Goal: Task Accomplishment & Management: Use online tool/utility

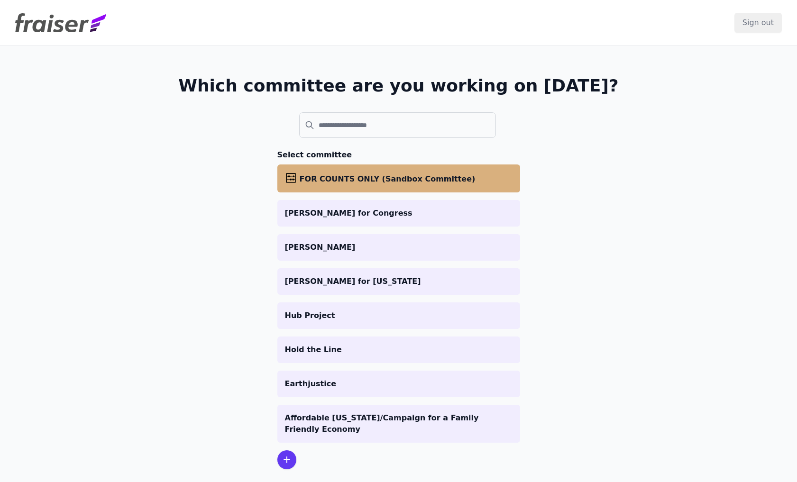
click at [333, 173] on li "abacus FOR COUNTS ONLY (Sandbox Committee)" at bounding box center [398, 178] width 243 height 28
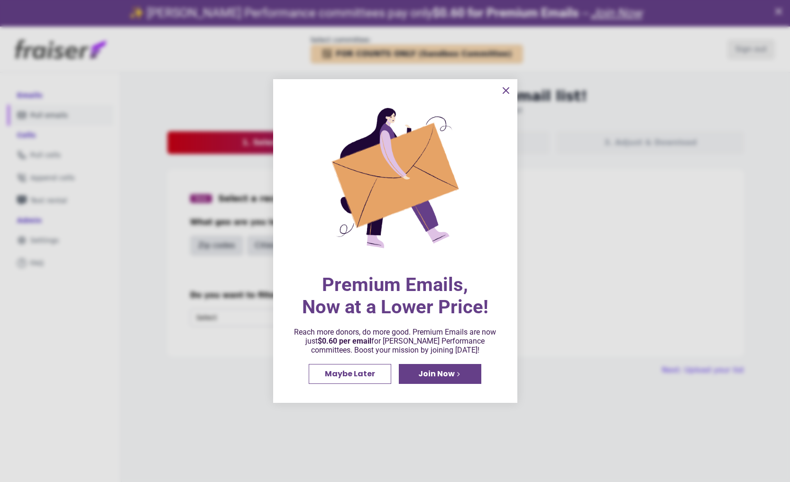
click at [505, 90] on icon "information" at bounding box center [506, 91] width 6 height 6
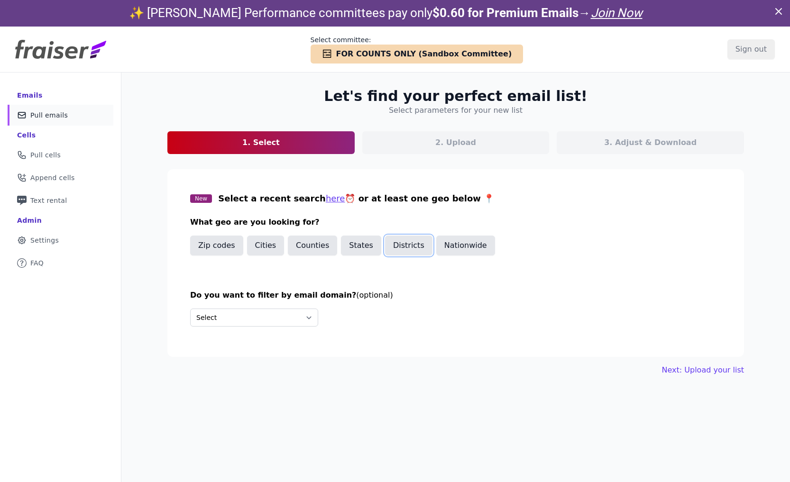
click at [389, 246] on button "Districts" at bounding box center [408, 246] width 47 height 20
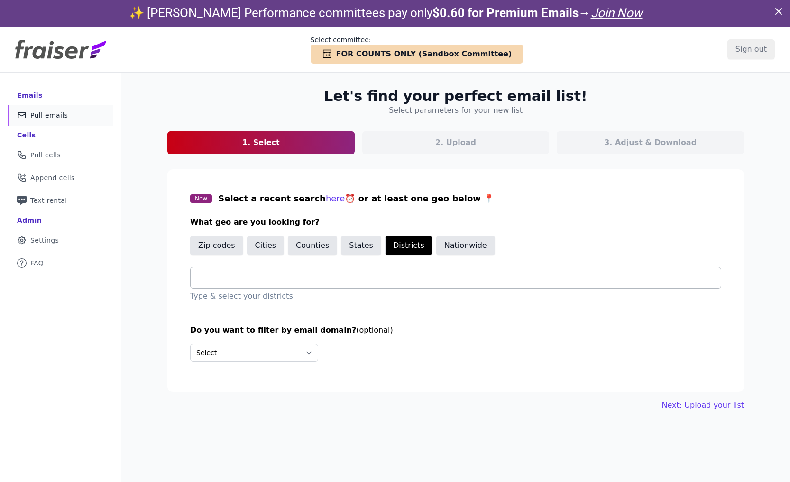
click at [289, 283] on div at bounding box center [459, 277] width 522 height 21
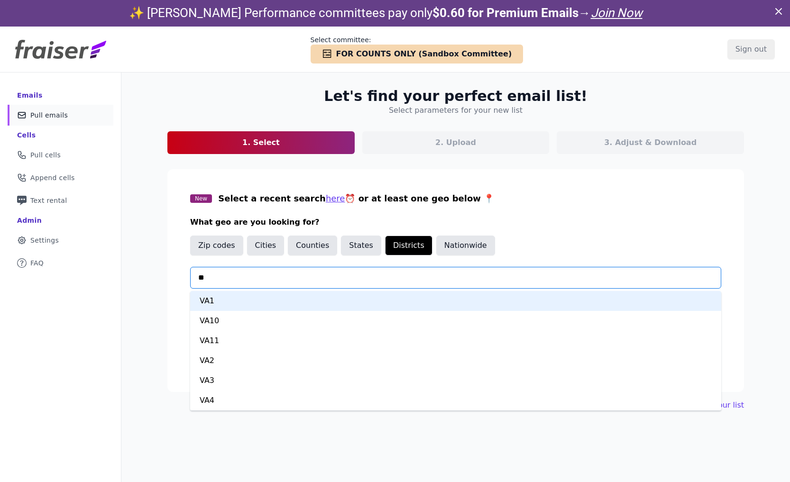
type input "***"
click at [248, 301] on div "VA6" at bounding box center [455, 301] width 531 height 20
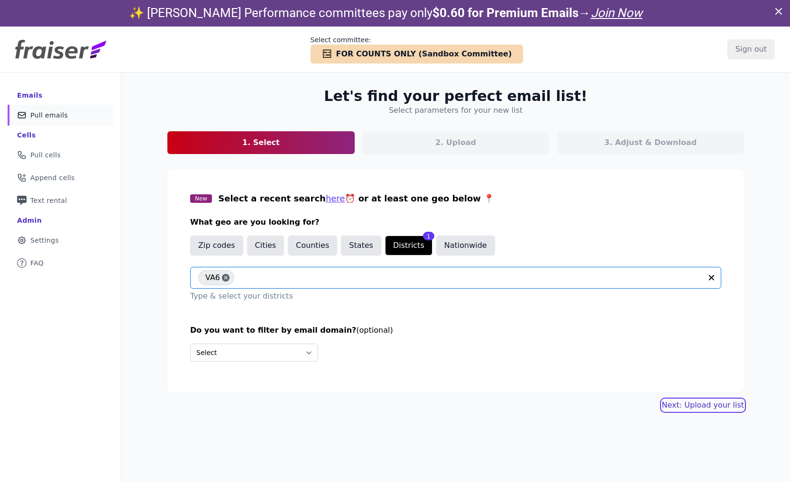
click at [700, 407] on link "Next: Upload your list" at bounding box center [703, 405] width 82 height 11
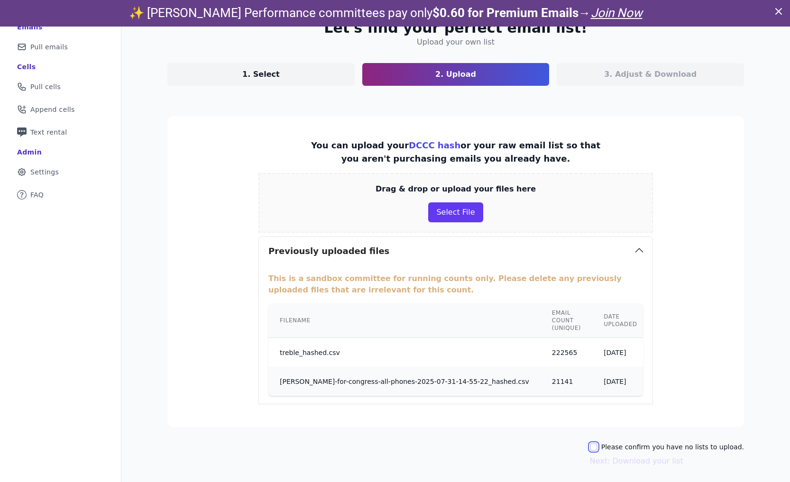
click at [597, 451] on input "Please confirm you have no lists to upload." at bounding box center [594, 447] width 8 height 8
checkbox input "true"
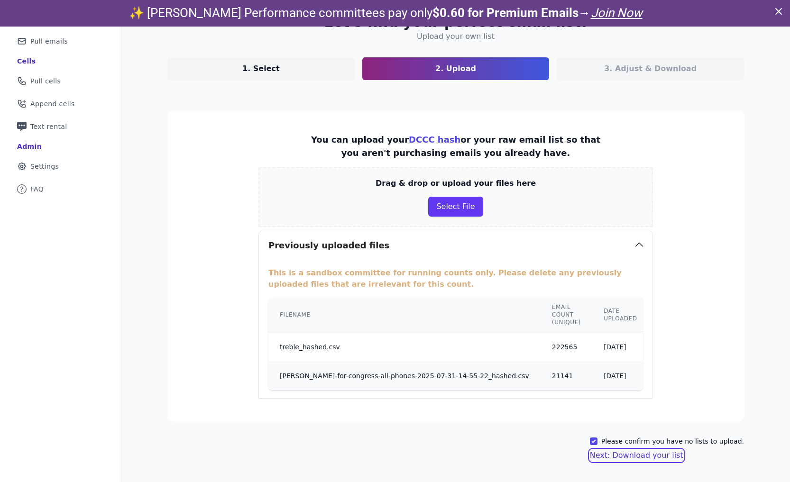
click at [610, 451] on button "Next: Download your list" at bounding box center [636, 455] width 93 height 11
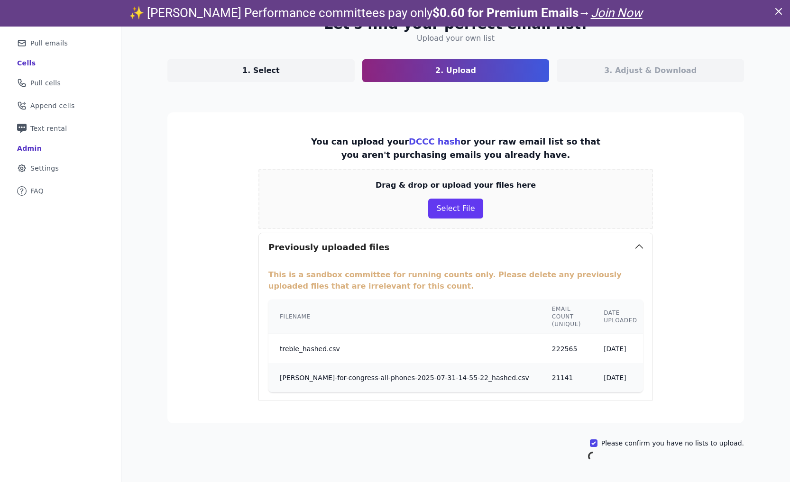
scroll to position [46, 0]
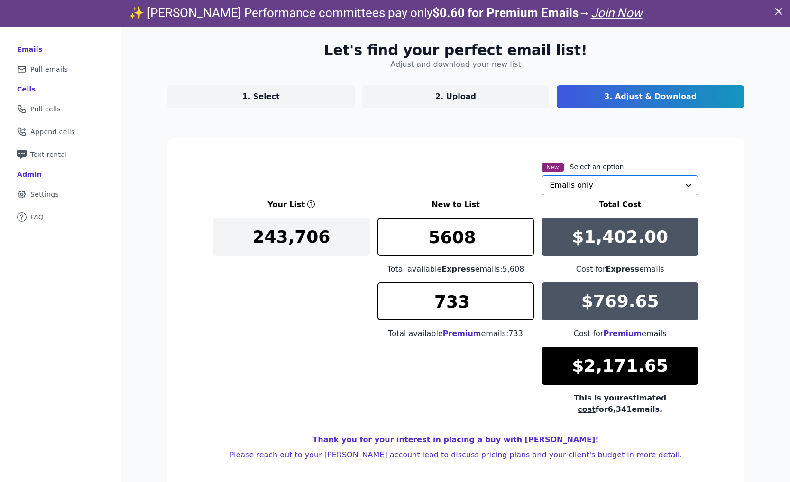
click at [584, 191] on input "text" at bounding box center [613, 185] width 129 height 19
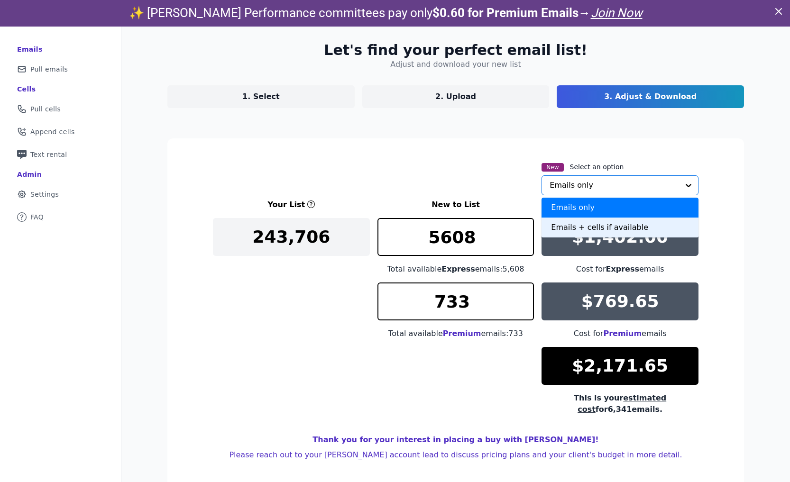
click at [560, 230] on div "Emails + cells if available" at bounding box center [619, 228] width 157 height 20
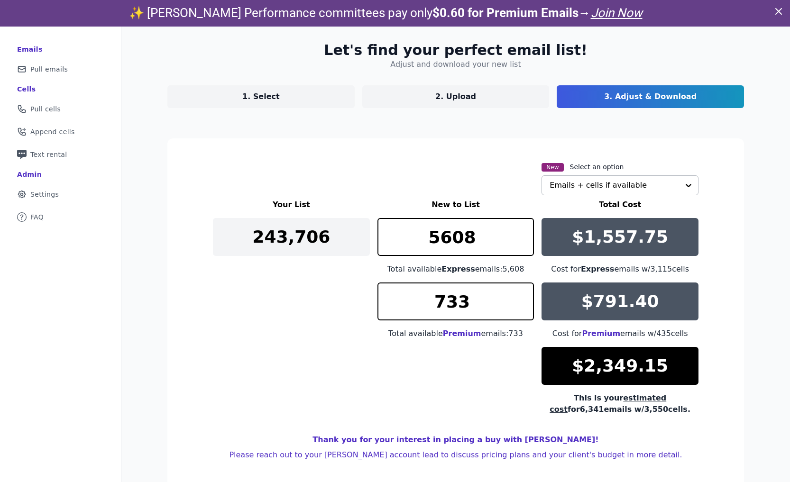
click at [465, 188] on div "New Select an option Emails + cells if available" at bounding box center [455, 178] width 485 height 34
